Goal: Task Accomplishment & Management: Manage account settings

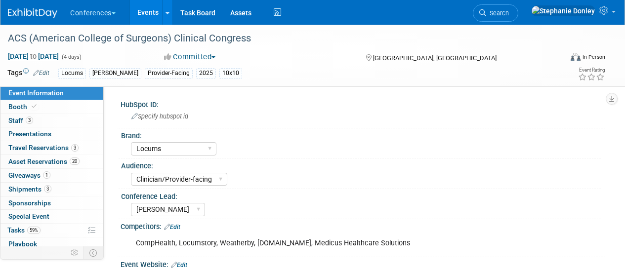
select select "Locums"
select select "Clinician/Provider-facing"
select select "[PERSON_NAME]"
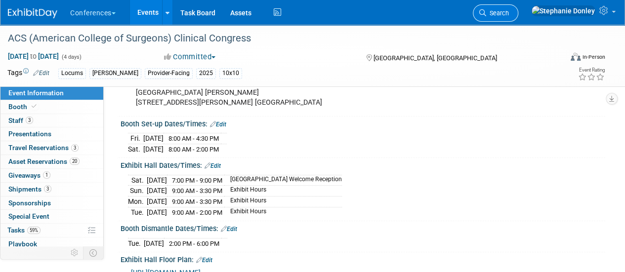
click at [519, 17] on link "Search" at bounding box center [495, 12] width 45 height 17
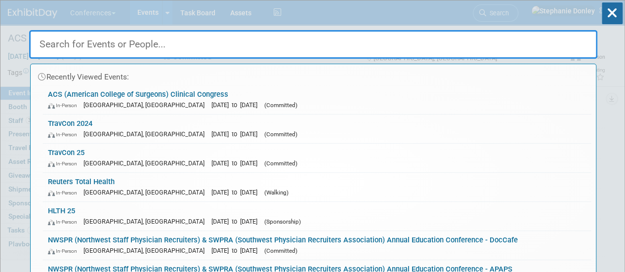
click at [433, 39] on input "text" at bounding box center [313, 44] width 568 height 29
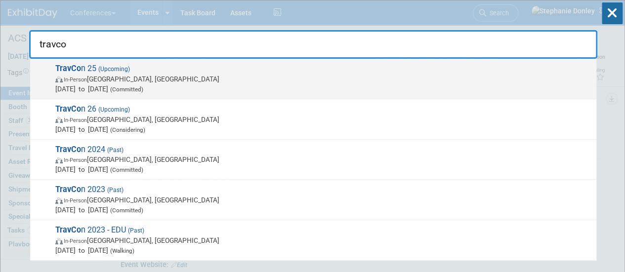
type input "travco"
click at [87, 79] on span "In-Person" at bounding box center [75, 80] width 23 height 6
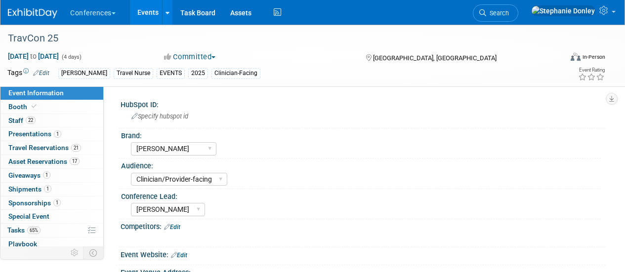
select select "[PERSON_NAME]"
select select "Clinician/Provider-facing"
select select "[PERSON_NAME]"
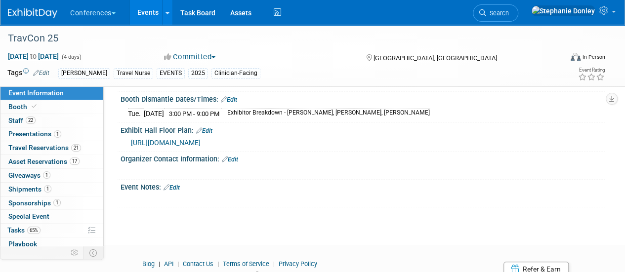
scroll to position [430, 0]
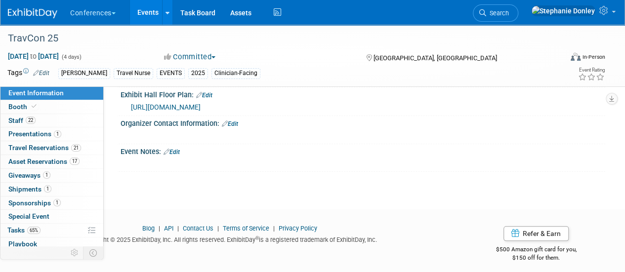
drag, startPoint x: 627, startPoint y: 86, endPoint x: 624, endPoint y: 262, distance: 176.5
click at [35, 111] on link "Booth" at bounding box center [51, 106] width 103 height 13
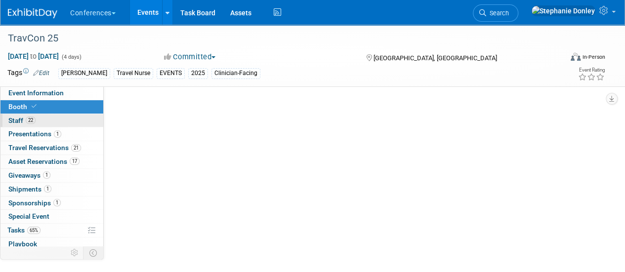
select select "20'x20'"
select select "Yes"
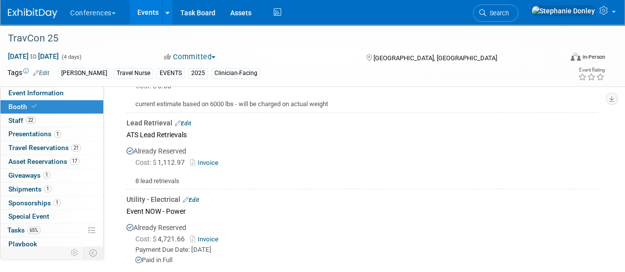
scroll to position [879, 0]
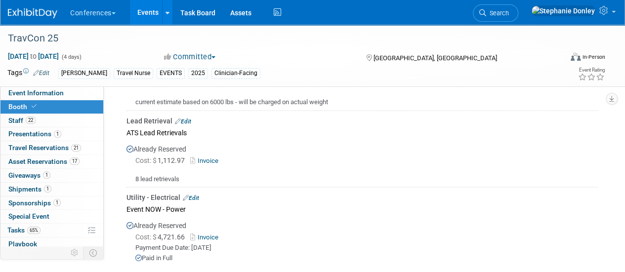
click at [204, 157] on link "Invoice" at bounding box center [206, 160] width 32 height 7
click at [49, 93] on span "Event Information" at bounding box center [35, 93] width 55 height 8
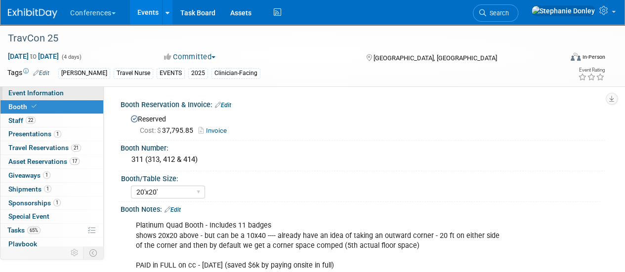
select select "[PERSON_NAME]"
select select "Clinician/Provider-facing"
select select "[PERSON_NAME]"
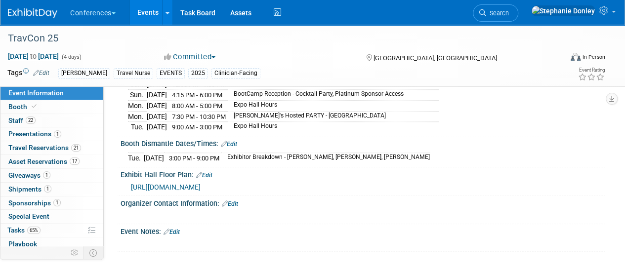
scroll to position [358, 0]
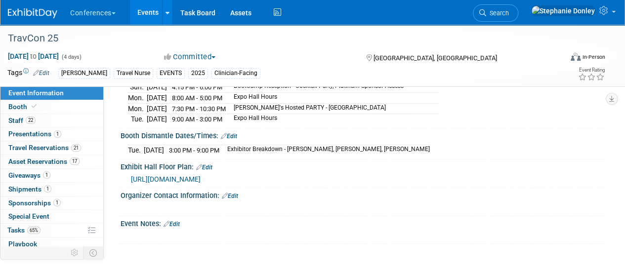
click at [201, 175] on span "https://drive.google.com/file/d/1Mkz4wfyUgKZ6lcWqlXNqLFj9HmbmCe2l/view" at bounding box center [166, 179] width 70 height 8
click at [23, 109] on span "Booth" at bounding box center [23, 107] width 30 height 8
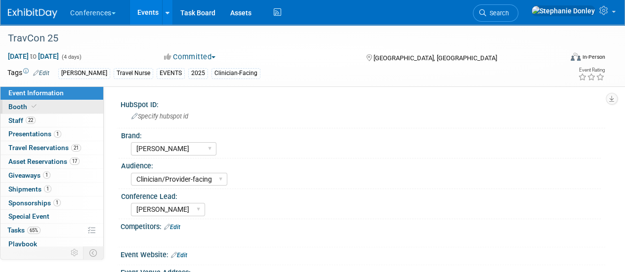
select select "20'x20'"
select select "Yes"
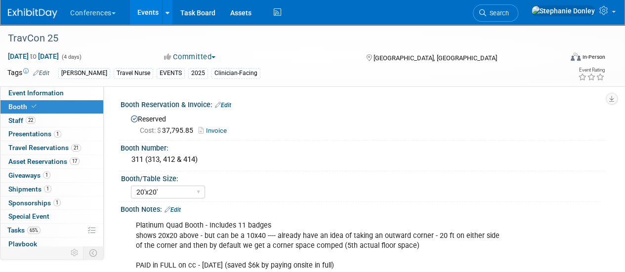
scroll to position [238, 0]
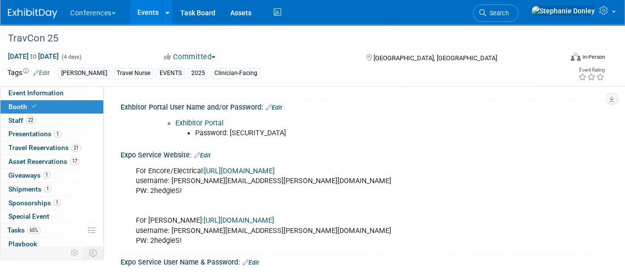
click at [205, 122] on link "Exhibitor Portal" at bounding box center [199, 123] width 48 height 8
click at [40, 228] on span "65%" at bounding box center [33, 230] width 13 height 7
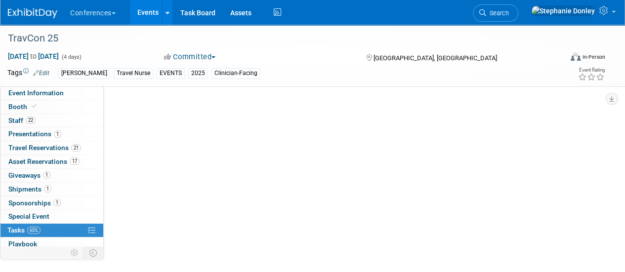
scroll to position [0, 0]
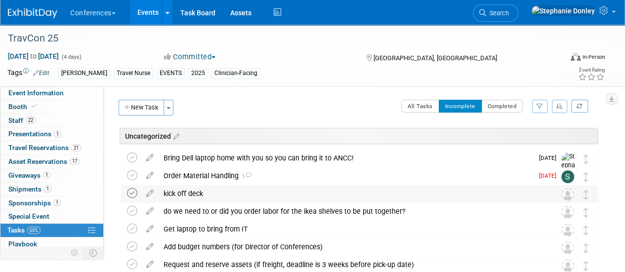
click at [132, 195] on icon at bounding box center [132, 193] width 10 height 10
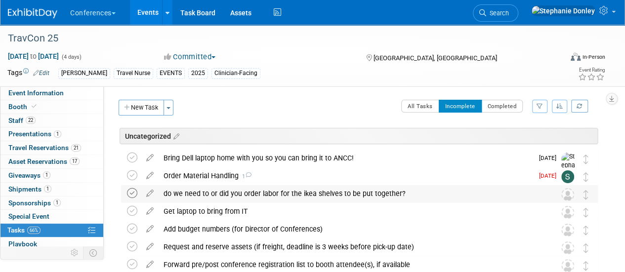
click at [133, 192] on icon at bounding box center [132, 193] width 10 height 10
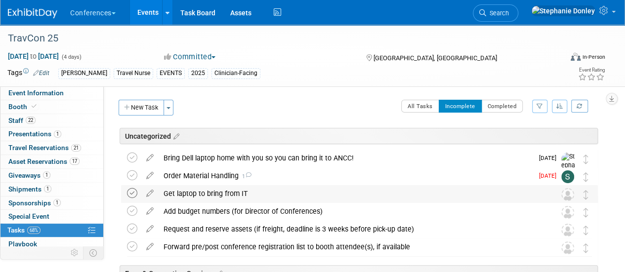
click at [132, 192] on icon at bounding box center [132, 193] width 10 height 10
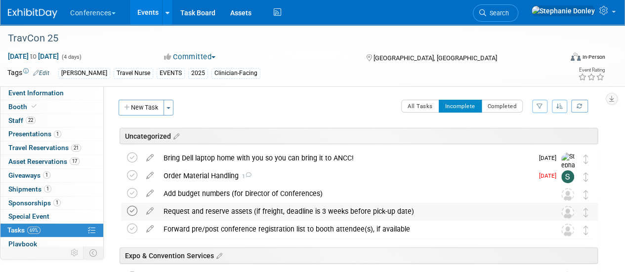
click at [129, 212] on icon at bounding box center [132, 211] width 10 height 10
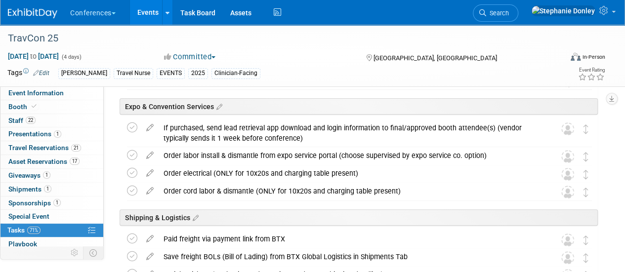
scroll to position [133, 0]
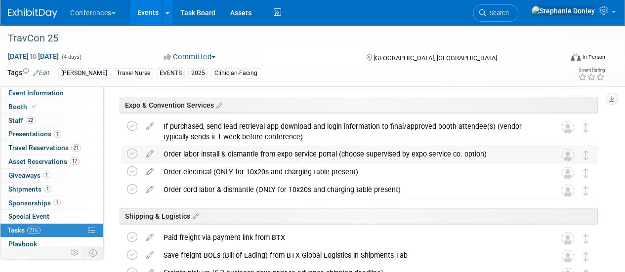
click at [201, 155] on div "Order labor install & dismantle from expo service portal (choose supervised by …" at bounding box center [350, 154] width 383 height 17
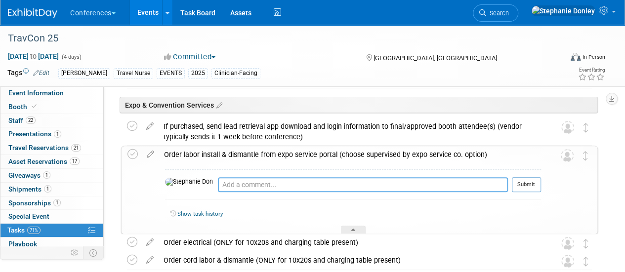
click at [218, 184] on textarea at bounding box center [363, 184] width 290 height 15
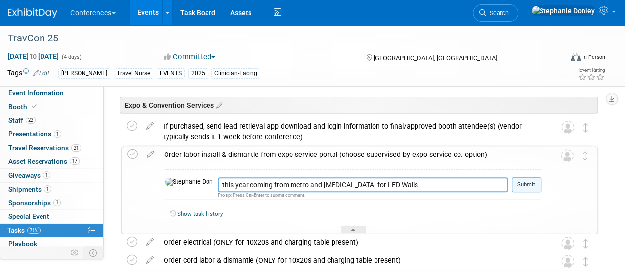
type textarea "this year coming from metro and encore for LED Walls"
click at [539, 179] on button "Submit" at bounding box center [526, 184] width 29 height 15
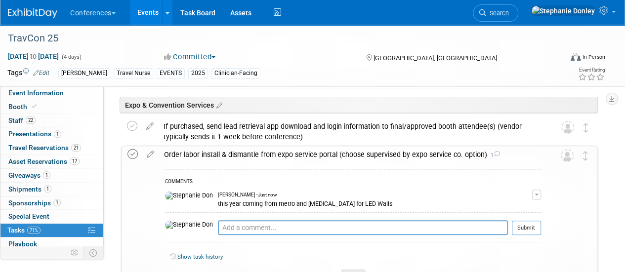
click at [134, 154] on icon at bounding box center [133, 154] width 10 height 10
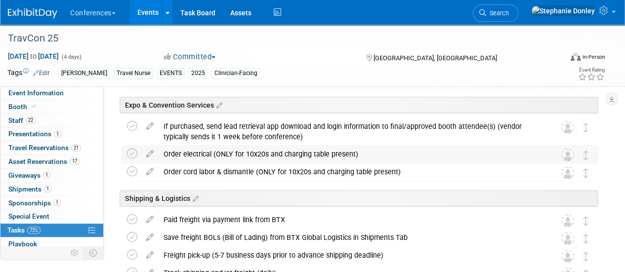
click at [230, 156] on div "Order electrical (ONLY for 10x20s and charging table present)" at bounding box center [350, 154] width 383 height 17
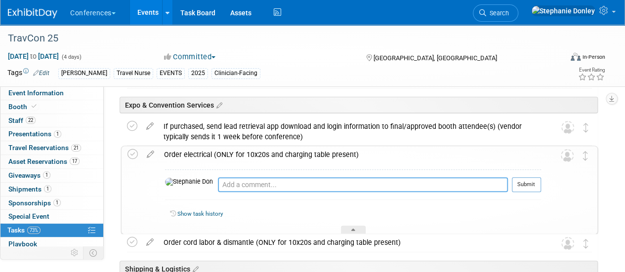
click at [218, 184] on textarea at bounding box center [363, 184] width 290 height 15
type textarea "ordered"
click at [524, 189] on button "Submit" at bounding box center [526, 184] width 29 height 15
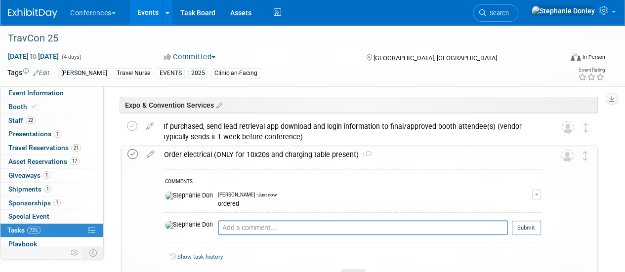
click at [129, 153] on icon at bounding box center [133, 154] width 10 height 10
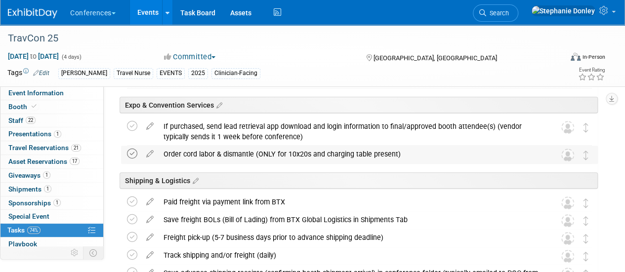
click at [132, 153] on icon at bounding box center [132, 154] width 10 height 10
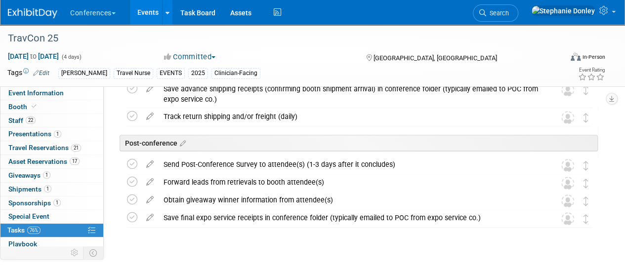
scroll to position [0, 0]
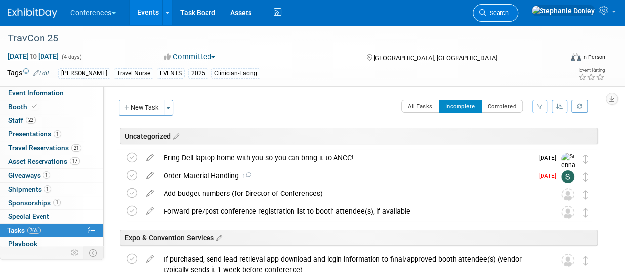
click at [509, 11] on span "Search" at bounding box center [497, 12] width 23 height 7
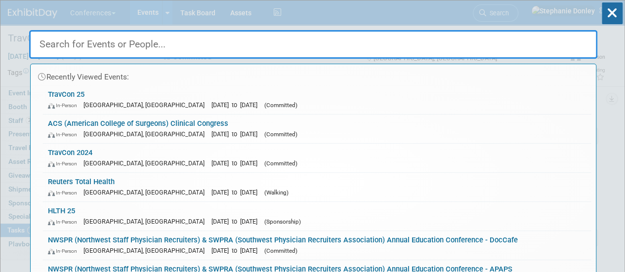
click at [354, 45] on input "text" at bounding box center [313, 44] width 568 height 29
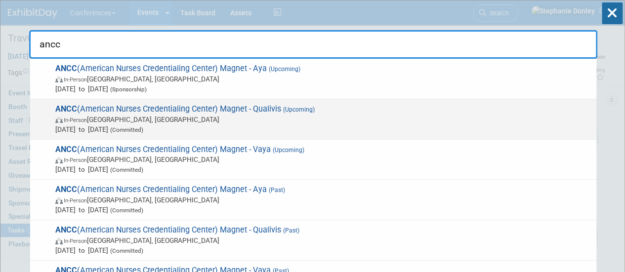
type input "ancc"
click at [130, 109] on span "ANCC (American Nurses Credentialing Center) Magnet - Qualivis (Upcoming) In-Per…" at bounding box center [321, 119] width 539 height 30
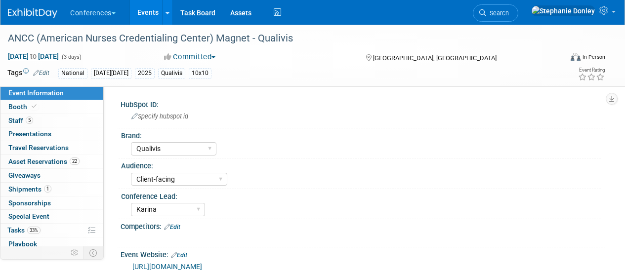
select select "Qualivis"
select select "Client-facing"
select select "Karina"
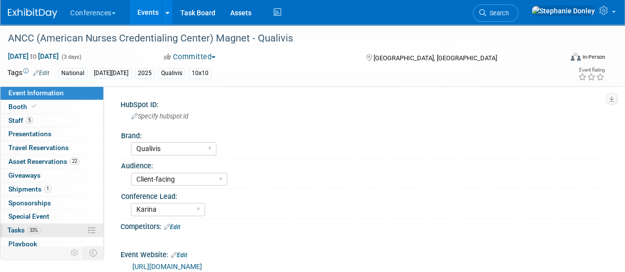
click at [49, 228] on link "33% Tasks 33%" at bounding box center [51, 230] width 103 height 13
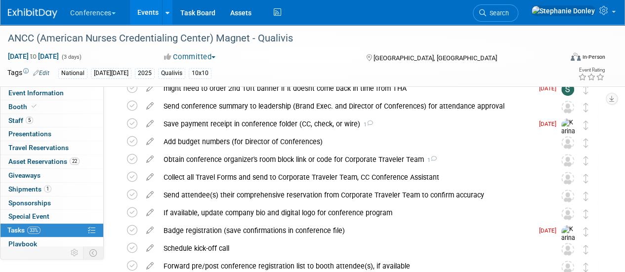
scroll to position [88, 0]
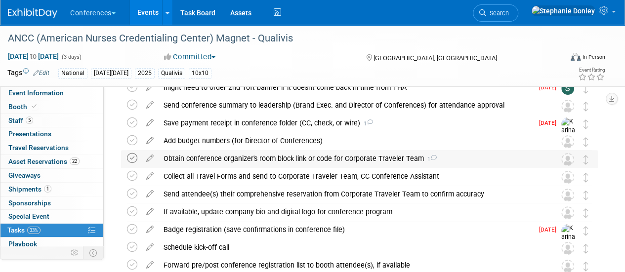
click at [130, 157] on icon at bounding box center [132, 158] width 10 height 10
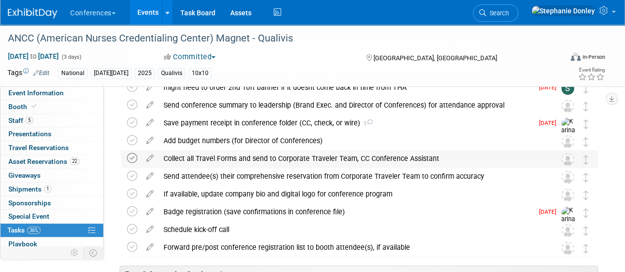
click at [134, 159] on icon at bounding box center [132, 158] width 10 height 10
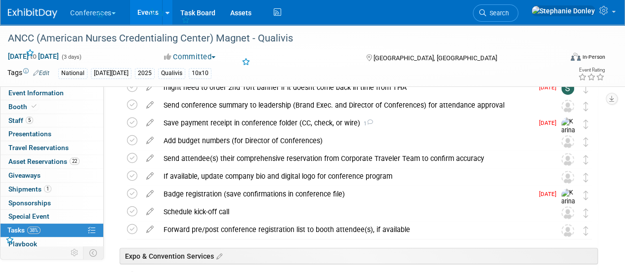
click at [134, 159] on icon at bounding box center [132, 158] width 10 height 10
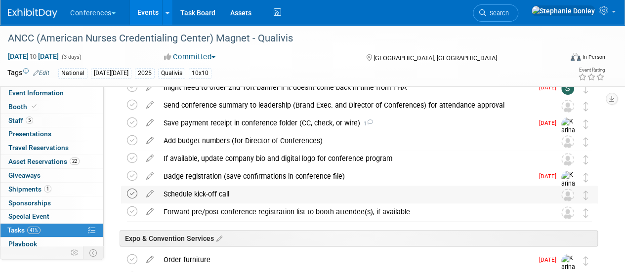
click at [132, 195] on icon at bounding box center [132, 194] width 10 height 10
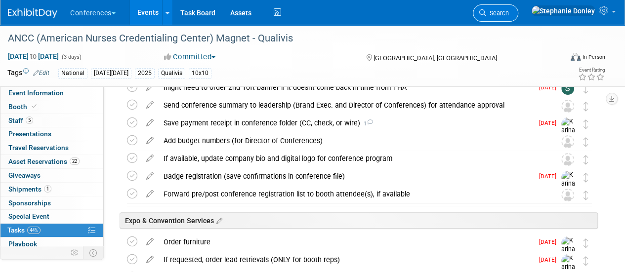
click at [509, 13] on span "Search" at bounding box center [497, 12] width 23 height 7
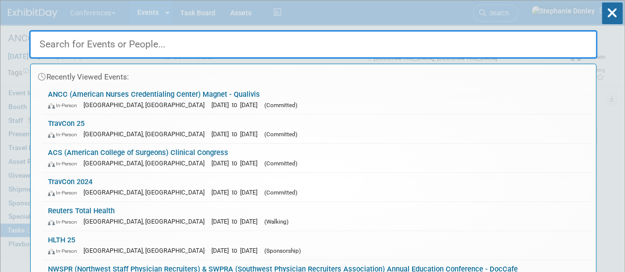
click at [427, 43] on input "text" at bounding box center [313, 44] width 568 height 29
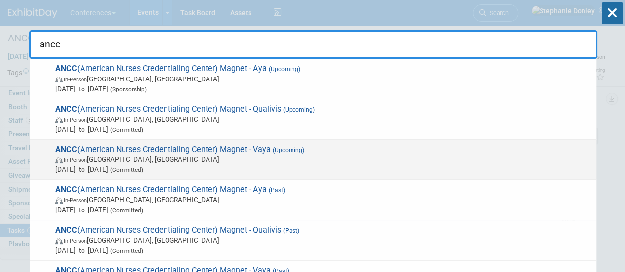
type input "ancc"
click at [187, 148] on span "ANCC (American Nurses Credentialing Center) Magnet - Vaya (Upcoming) In-Person …" at bounding box center [321, 160] width 539 height 30
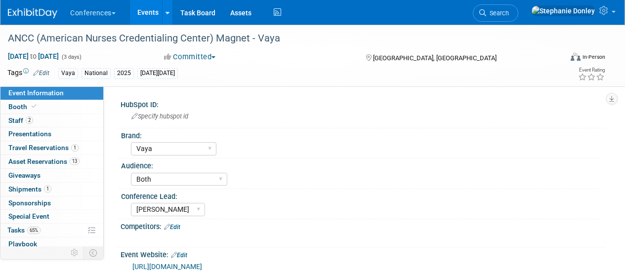
select select "Vaya"
select select "Both"
select select "[PERSON_NAME]"
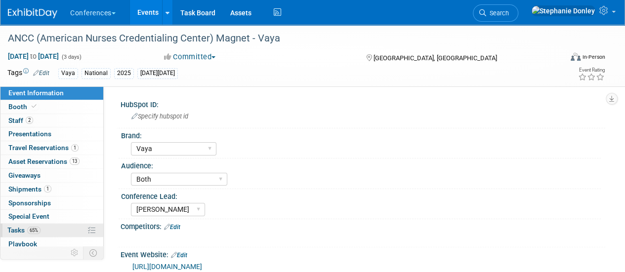
click at [51, 228] on link "65% Tasks 65%" at bounding box center [51, 230] width 103 height 13
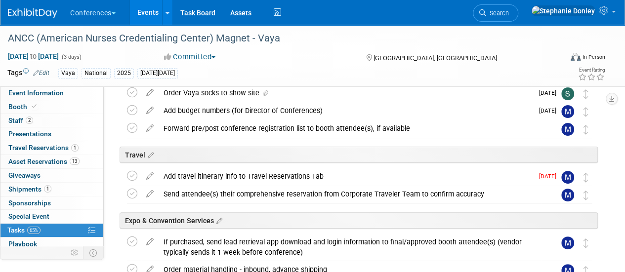
scroll to position [66, 0]
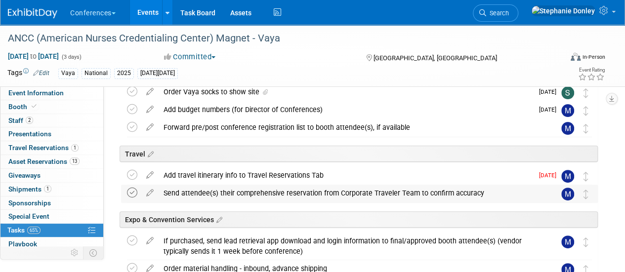
click at [130, 192] on icon at bounding box center [132, 193] width 10 height 10
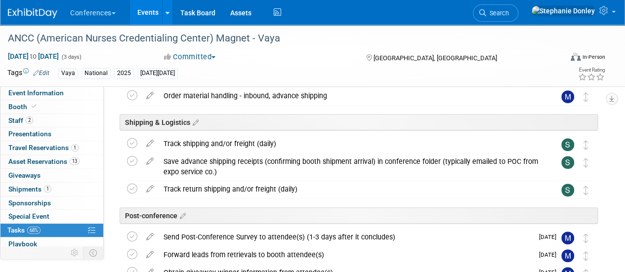
scroll to position [0, 0]
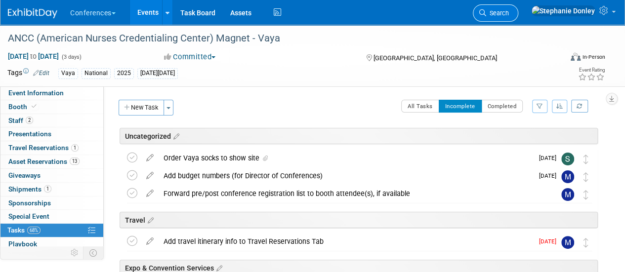
click at [509, 9] on span "Search" at bounding box center [497, 12] width 23 height 7
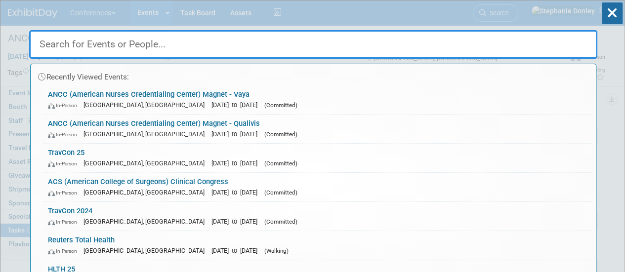
click at [284, 48] on input "text" at bounding box center [313, 44] width 568 height 29
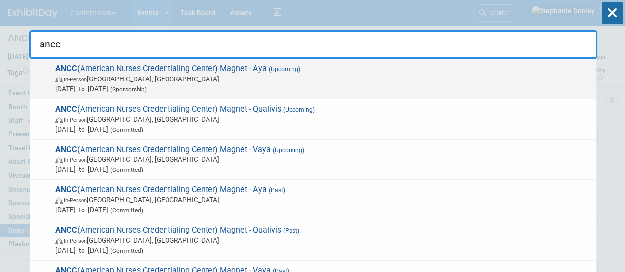
type input "ancc"
click at [111, 69] on span "ANCC (American Nurses Credentialing Center) Magnet - Aya (Upcoming) In-Person A…" at bounding box center [321, 79] width 539 height 30
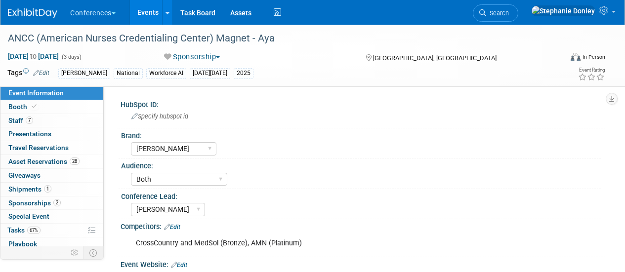
select select "[PERSON_NAME]"
select select "Both"
select select "[PERSON_NAME]"
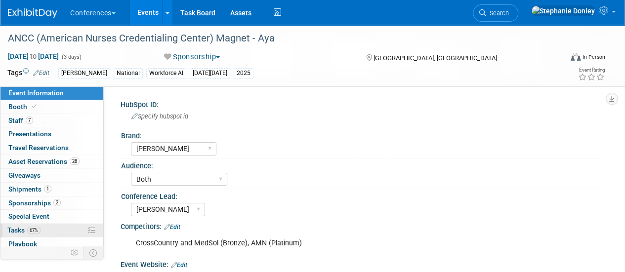
click at [51, 230] on link "67% Tasks 67%" at bounding box center [51, 230] width 103 height 13
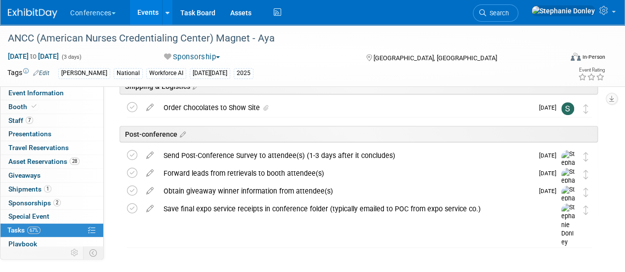
scroll to position [328, 0]
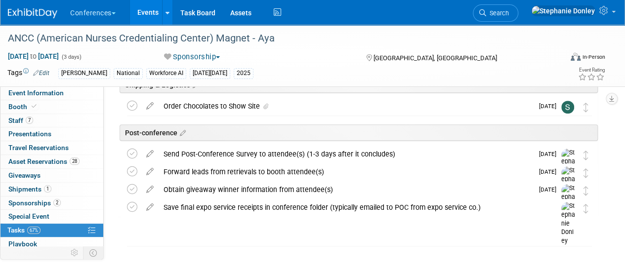
click at [503, 58] on div "[GEOGRAPHIC_DATA], [GEOGRAPHIC_DATA]" at bounding box center [433, 57] width 153 height 12
